Goal: Transaction & Acquisition: Subscribe to service/newsletter

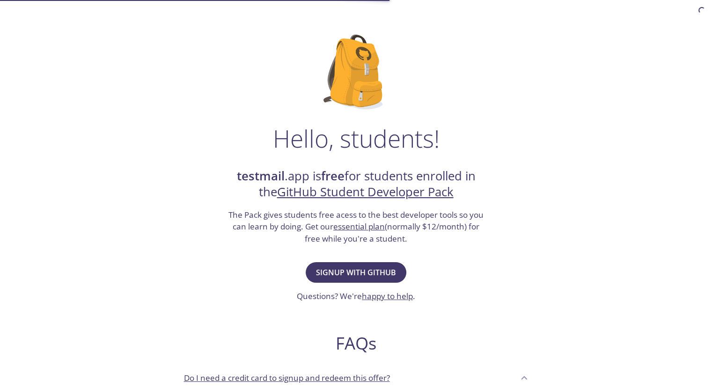
scroll to position [36, 0]
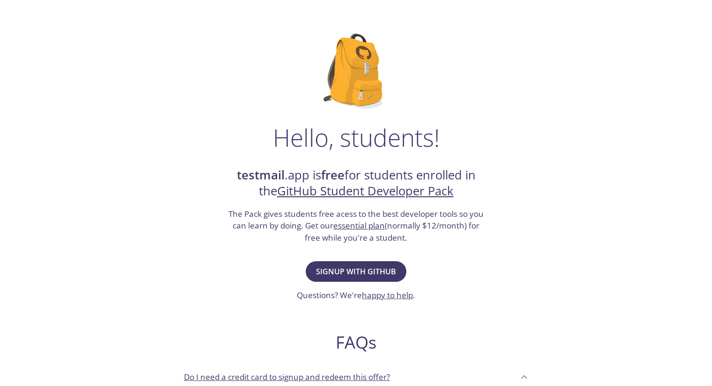
click at [349, 228] on link "essential plan" at bounding box center [358, 225] width 51 height 11
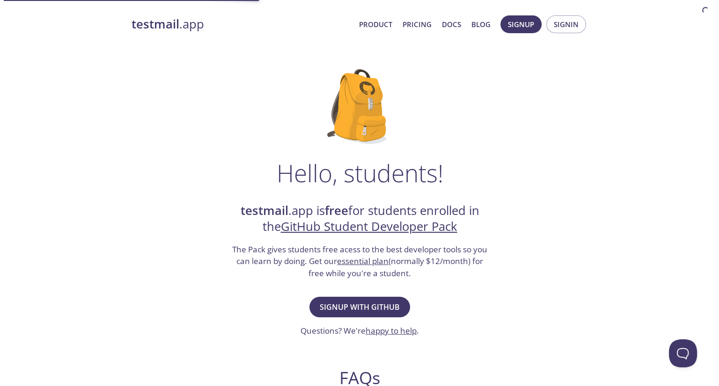
scroll to position [0, 0]
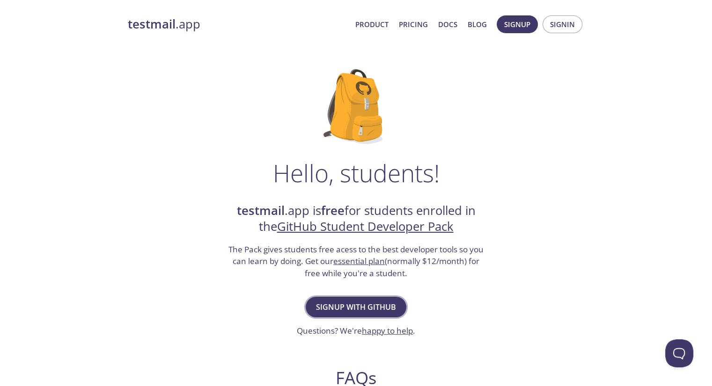
click at [340, 314] on button "Signup with GitHub" at bounding box center [356, 307] width 101 height 21
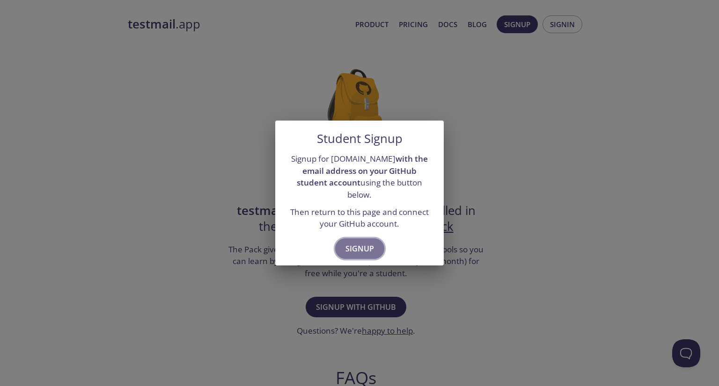
click at [348, 244] on span "Signup" at bounding box center [359, 248] width 29 height 13
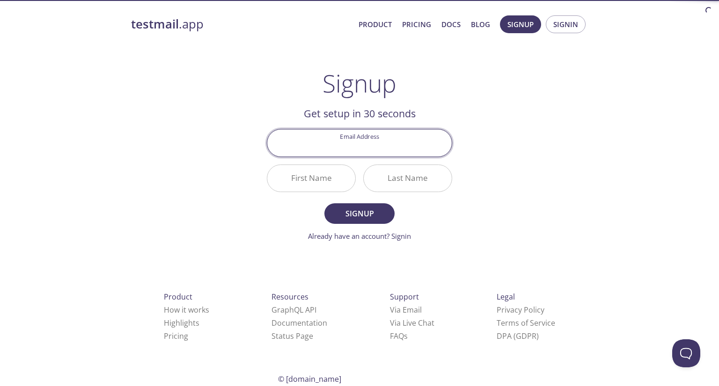
click at [353, 152] on input "Email Address" at bounding box center [359, 143] width 184 height 27
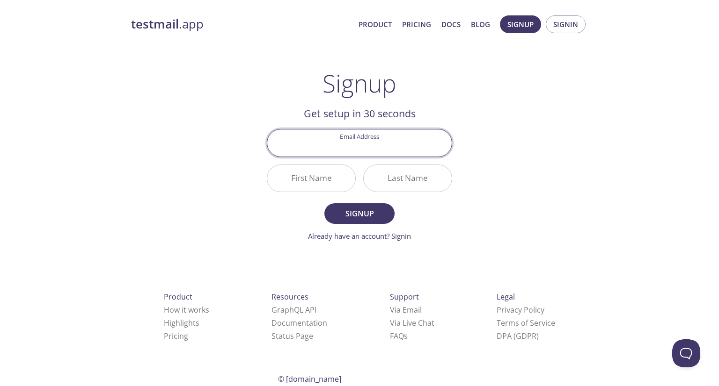
click at [185, 111] on div "testmail .app Product Pricing Docs Blog Signup Signin Signup Get setup in 30 se…" at bounding box center [359, 224] width 479 height 430
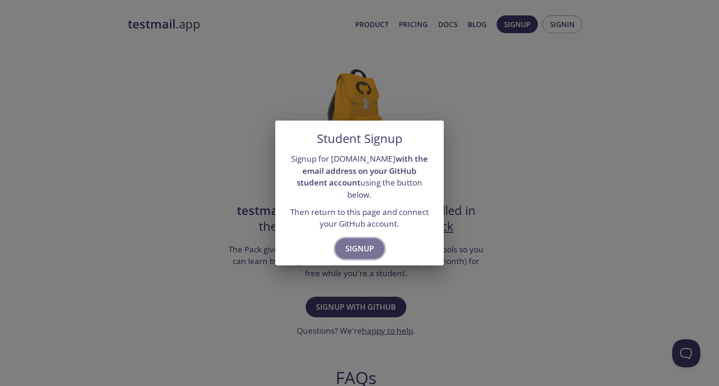
click at [357, 247] on span "Signup" at bounding box center [359, 248] width 29 height 13
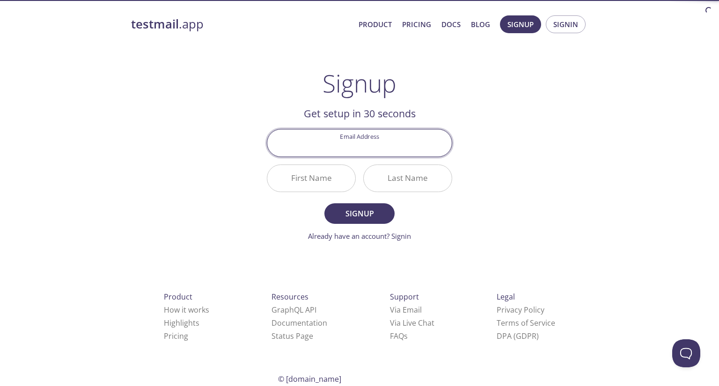
click at [358, 145] on input "Email Address" at bounding box center [359, 143] width 184 height 27
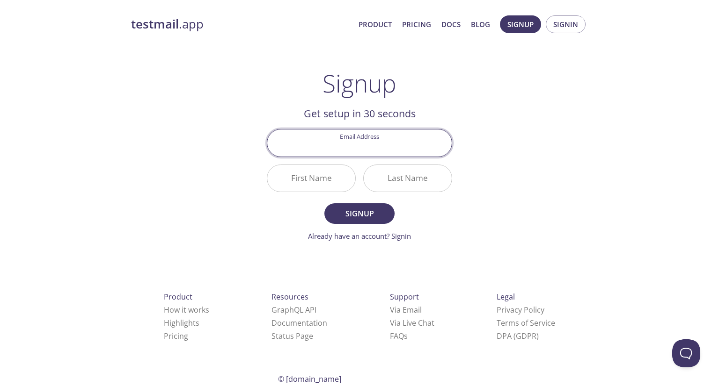
type input "s"
type input "[PERSON_NAME][EMAIL_ADDRESS][DOMAIN_NAME]"
